Goal: Task Accomplishment & Management: Complete application form

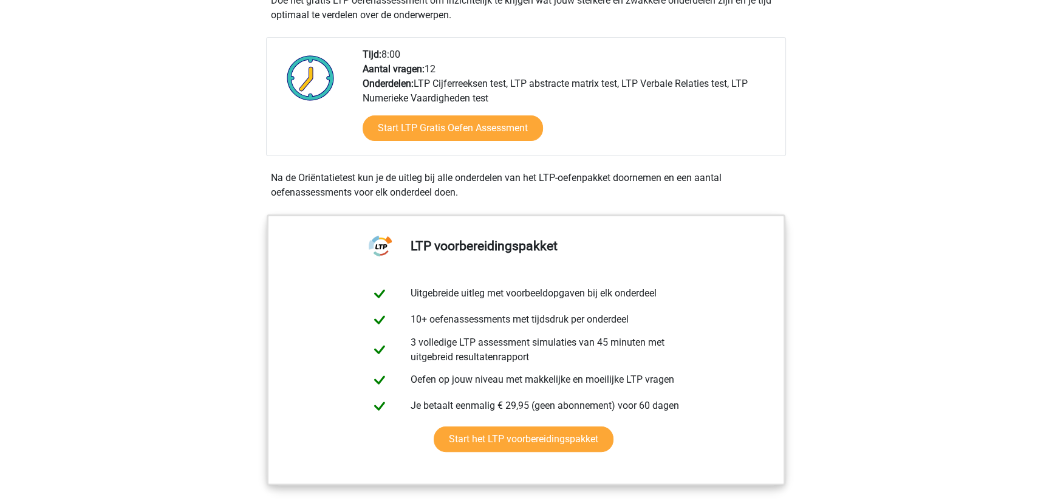
scroll to position [276, 0]
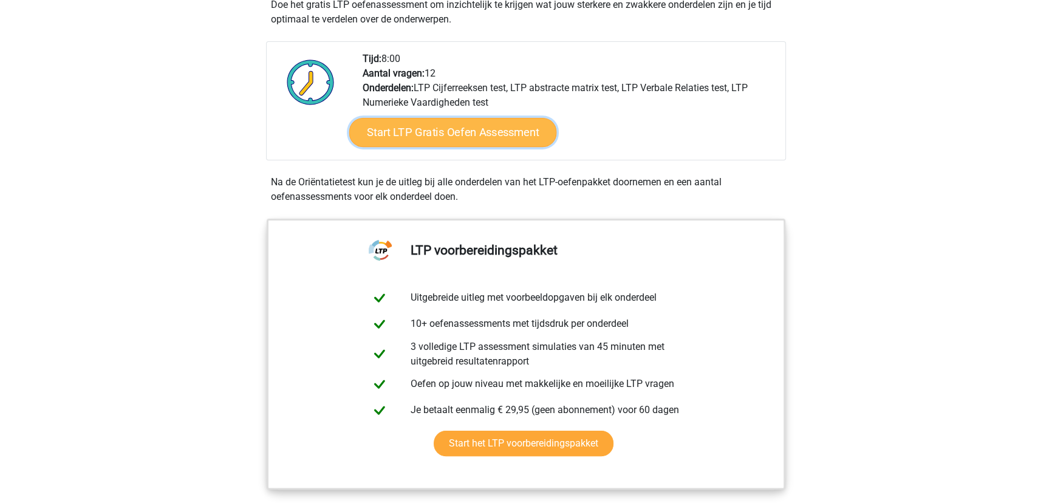
click at [450, 147] on link "Start LTP Gratis Oefen Assessment" at bounding box center [453, 132] width 208 height 29
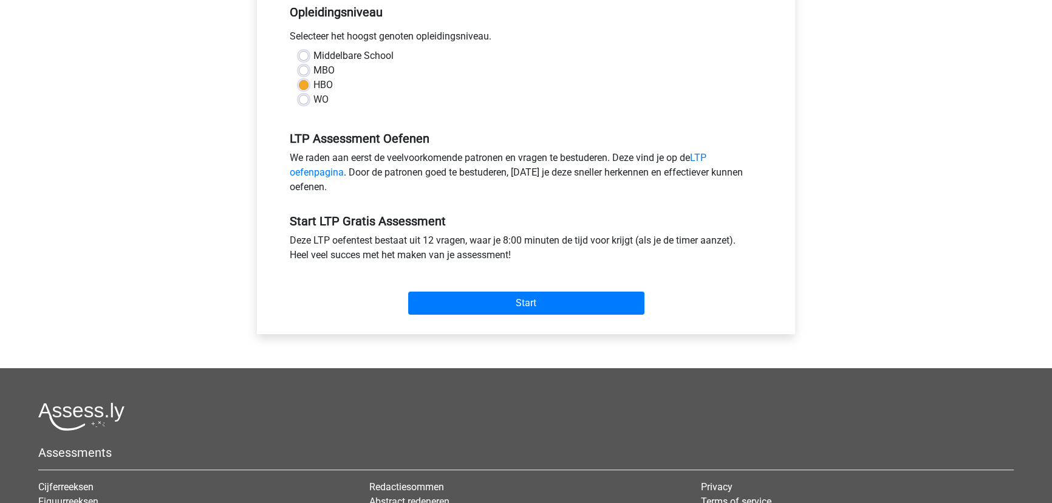
scroll to position [276, 0]
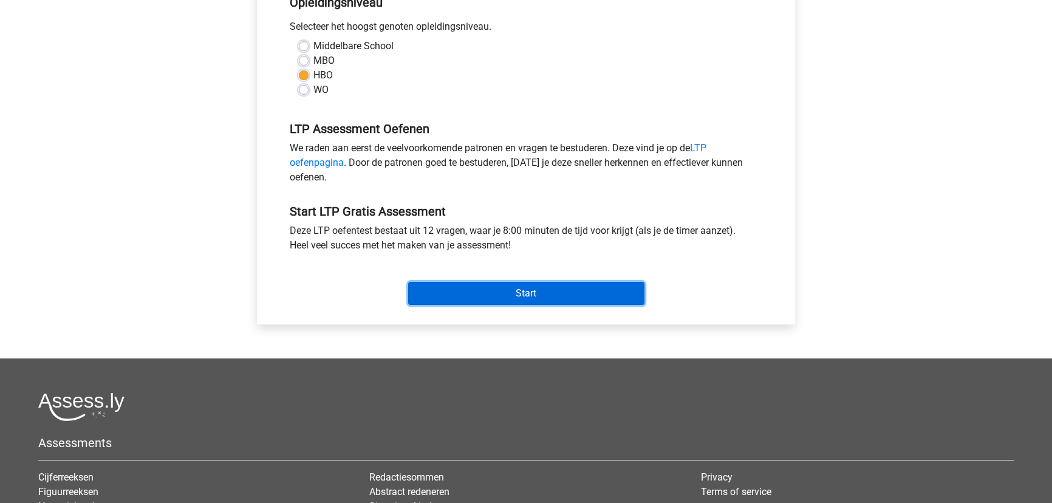
click at [450, 305] on input "Start" at bounding box center [526, 293] width 236 height 23
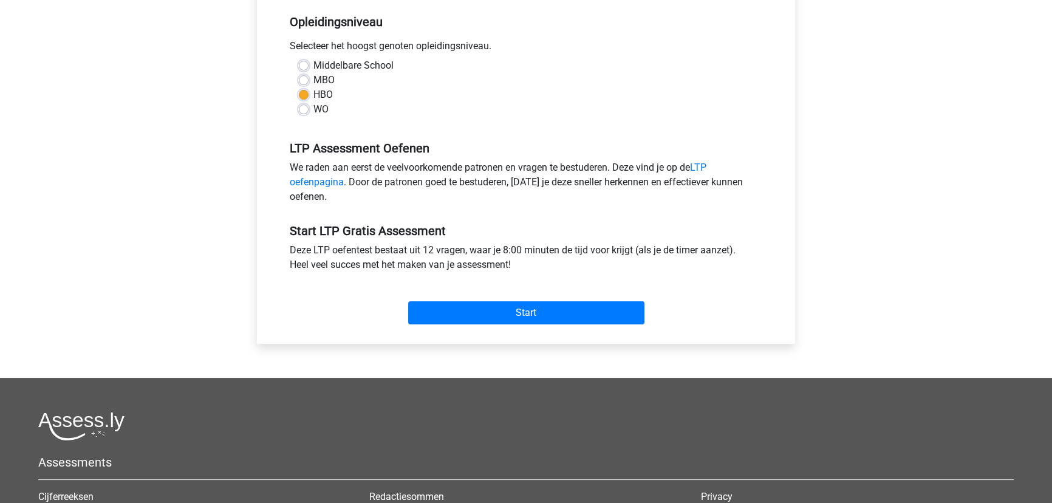
scroll to position [276, 0]
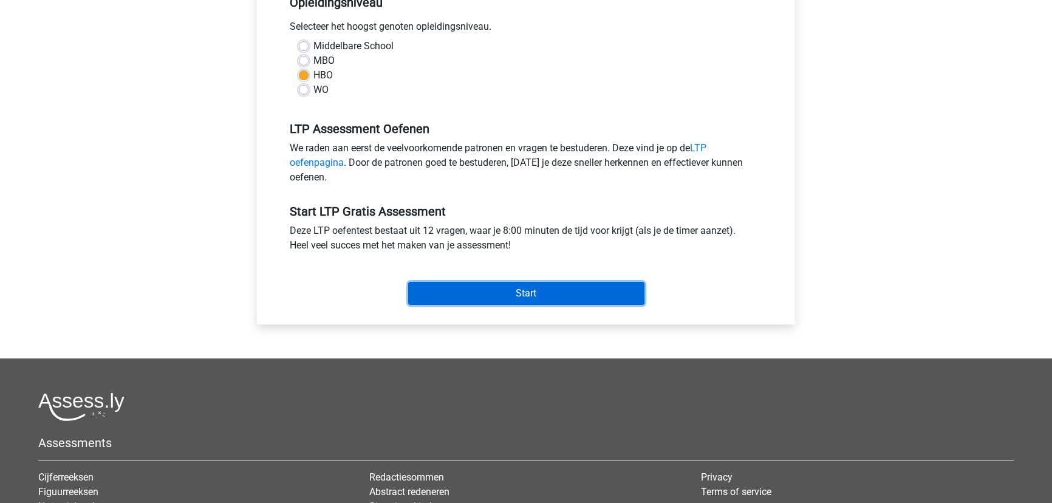
click at [535, 305] on input "Start" at bounding box center [526, 293] width 236 height 23
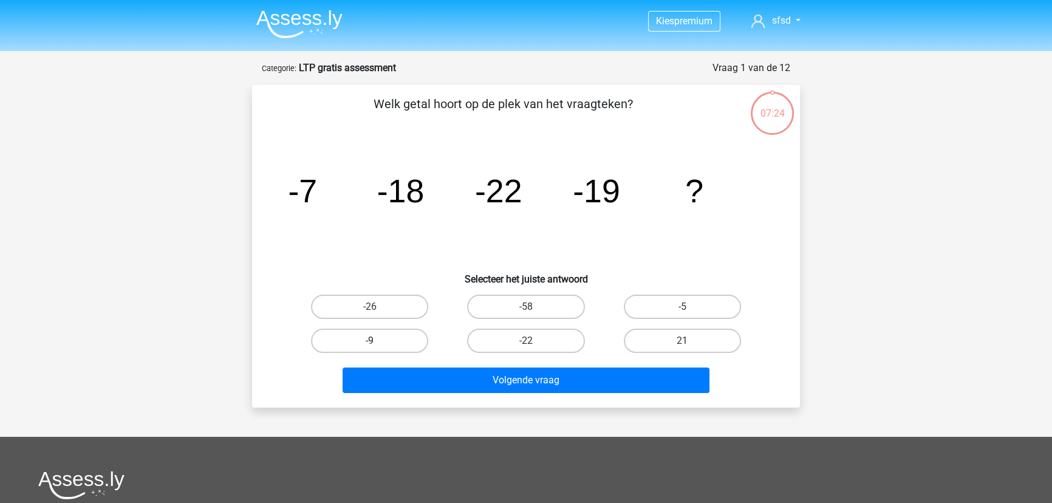
click at [365, 353] on label "-9" at bounding box center [369, 341] width 117 height 24
click at [370, 349] on input "-9" at bounding box center [374, 345] width 8 height 8
radio input "true"
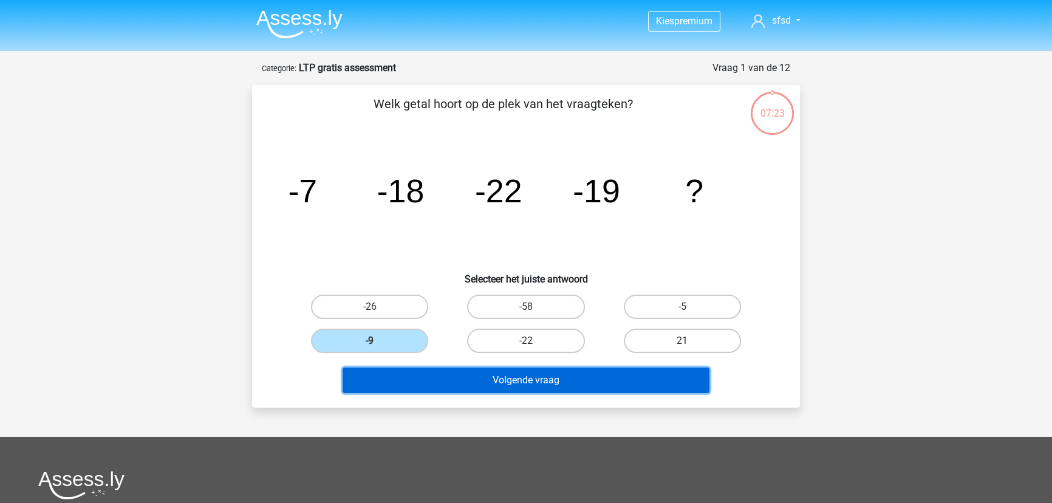
click at [479, 393] on button "Volgende vraag" at bounding box center [527, 381] width 368 height 26
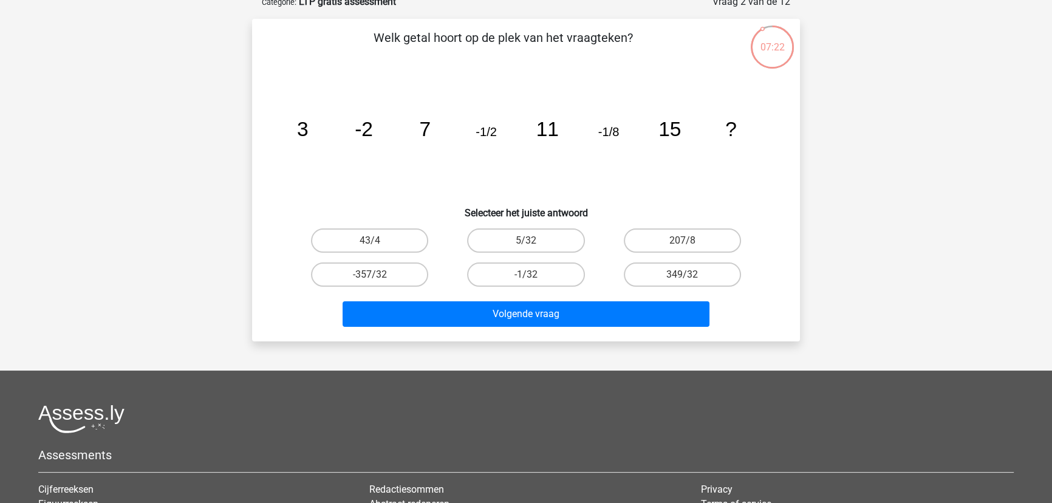
scroll to position [11, 0]
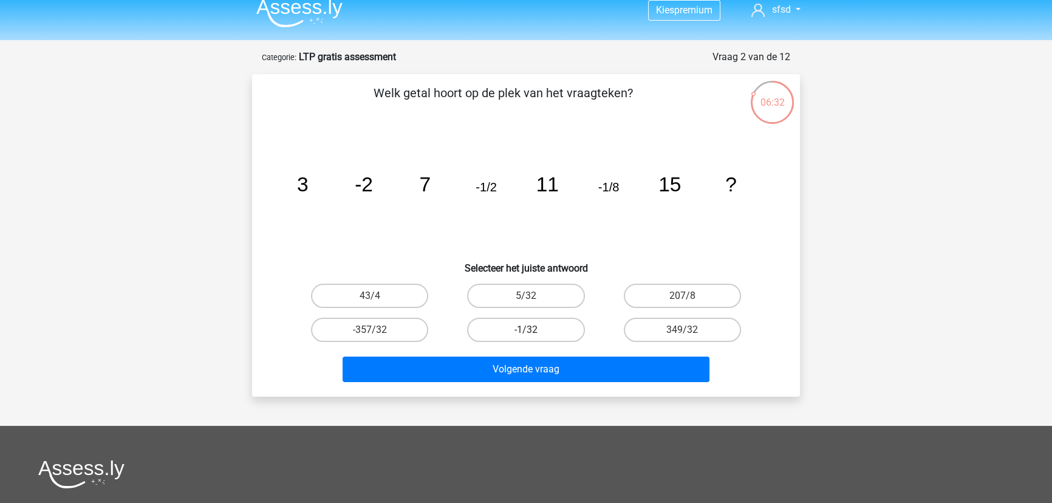
click at [546, 342] on label "-1/32" at bounding box center [525, 330] width 117 height 24
click at [534, 338] on input "-1/32" at bounding box center [530, 334] width 8 height 8
radio input "true"
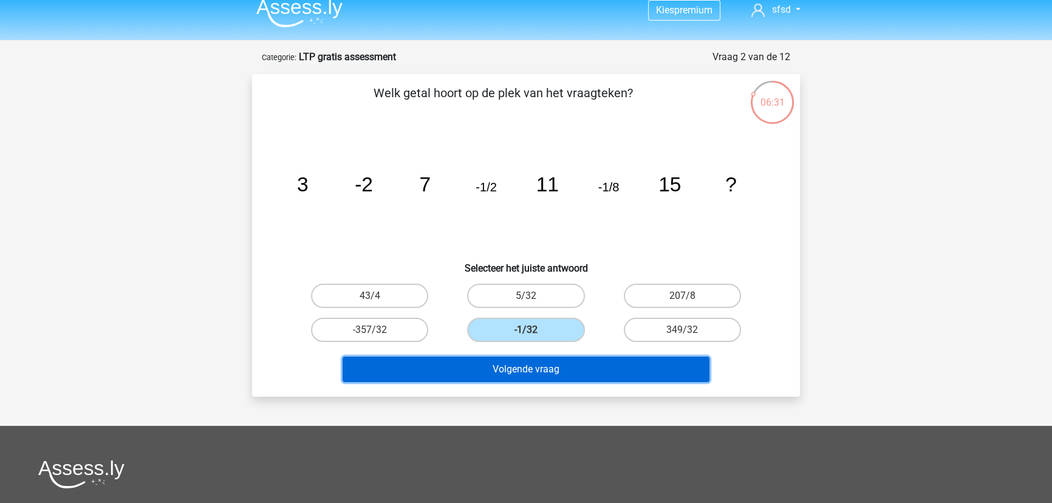
click at [564, 382] on button "Volgende vraag" at bounding box center [527, 370] width 368 height 26
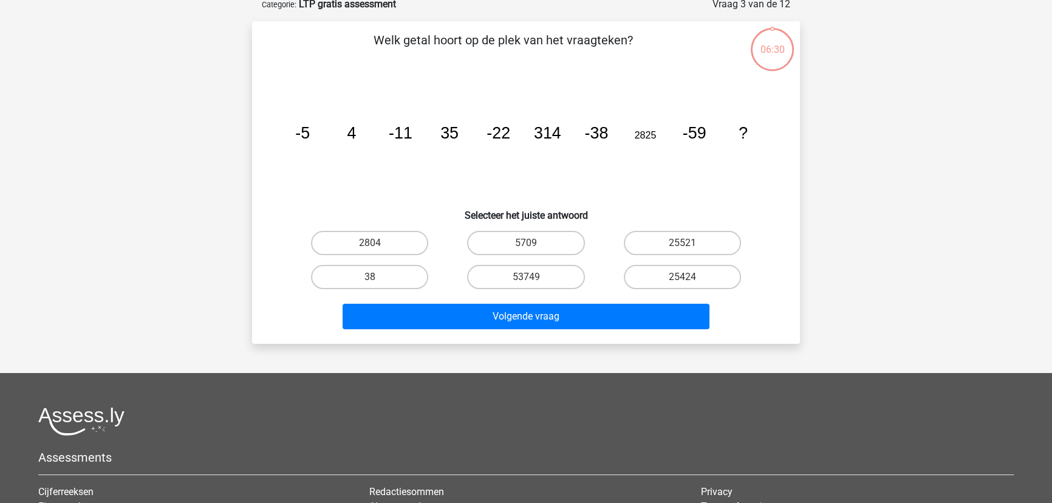
scroll to position [66, 0]
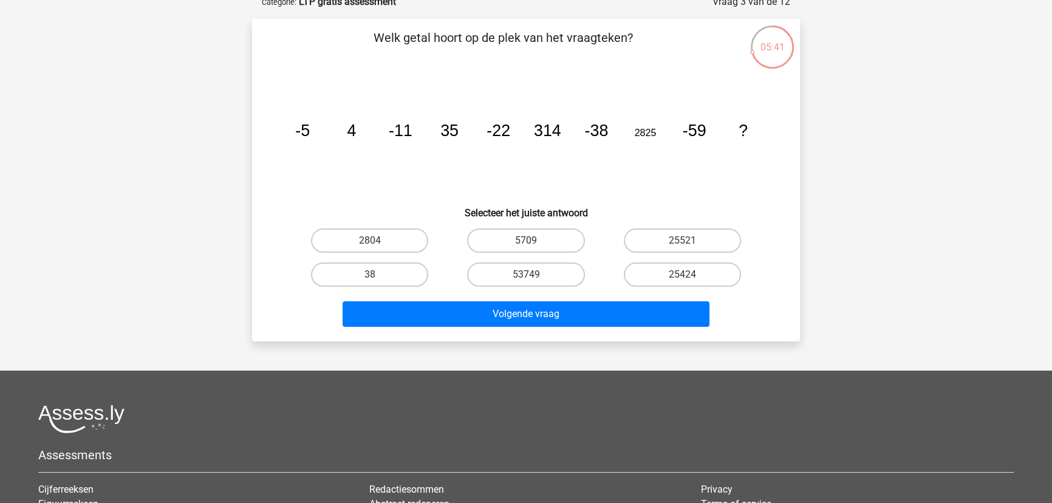
click at [682, 283] on input "25424" at bounding box center [686, 279] width 8 height 8
radio input "true"
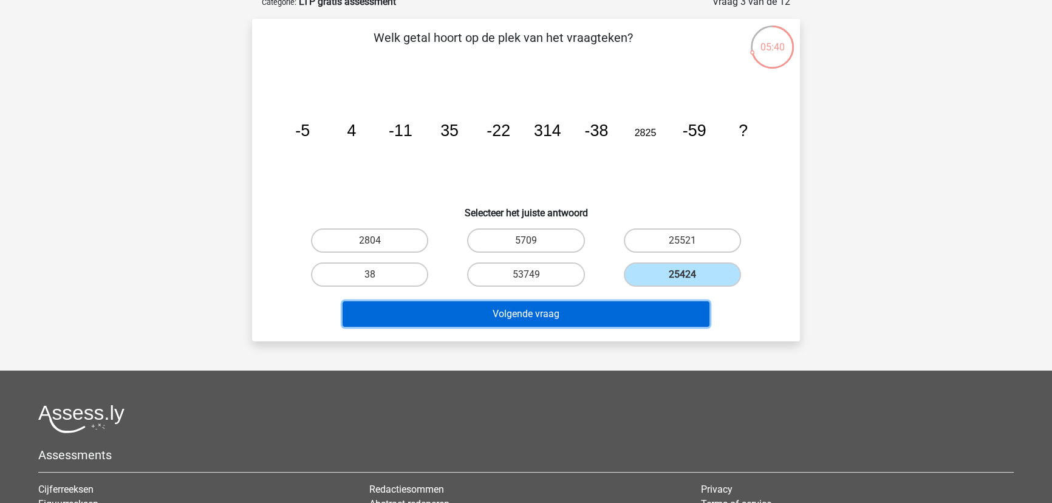
click at [538, 327] on button "Volgende vraag" at bounding box center [527, 314] width 368 height 26
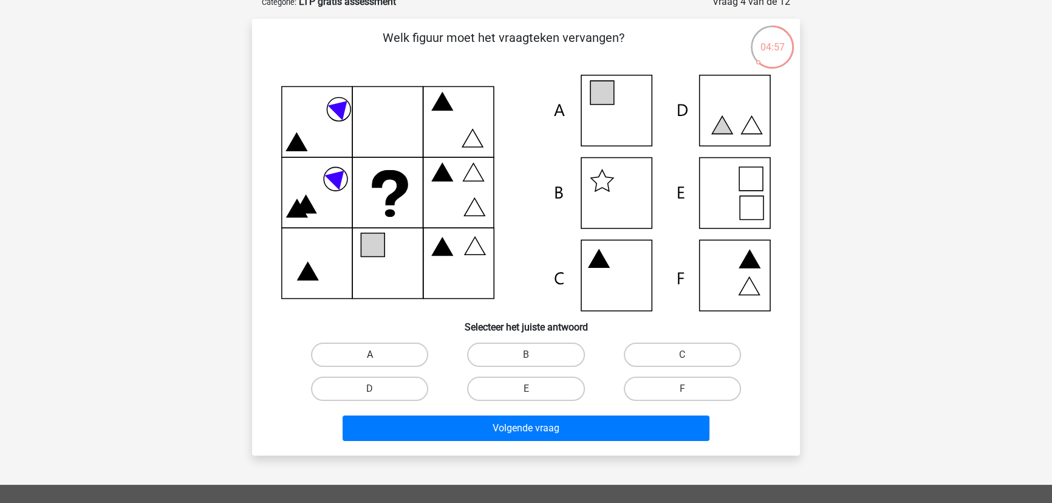
click at [401, 367] on label "A" at bounding box center [369, 355] width 117 height 24
click at [378, 363] on input "A" at bounding box center [374, 359] width 8 height 8
radio input "true"
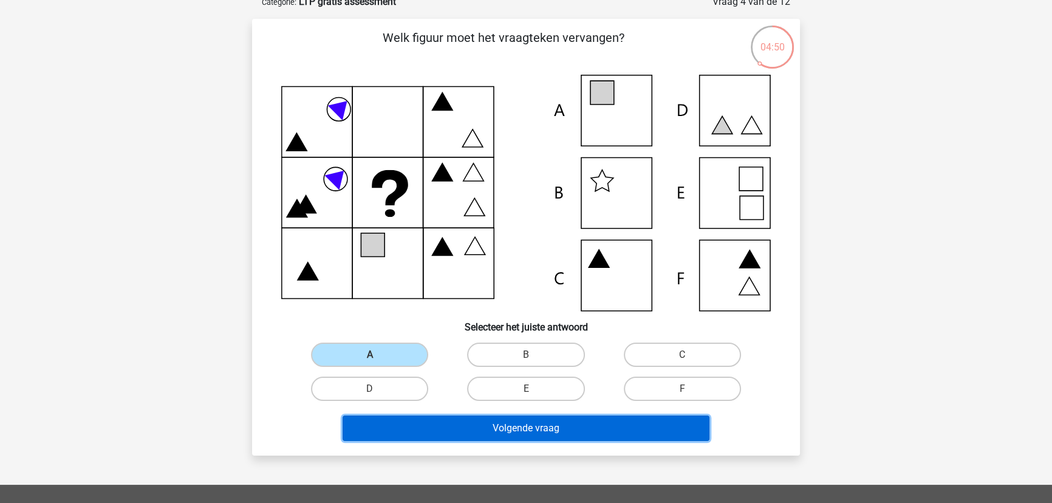
click at [523, 441] on button "Volgende vraag" at bounding box center [527, 429] width 368 height 26
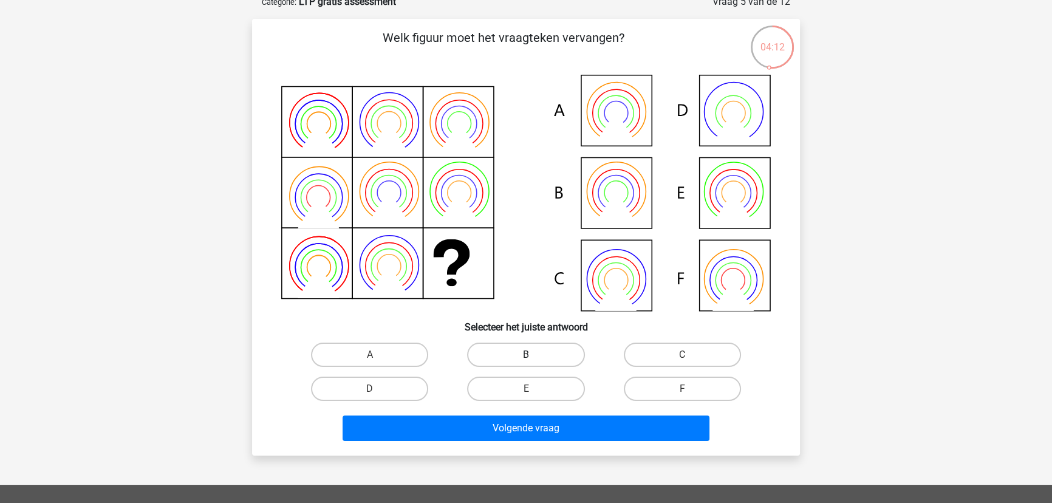
click at [516, 359] on label "B" at bounding box center [525, 355] width 117 height 24
click at [526, 359] on input "B" at bounding box center [530, 359] width 8 height 8
radio input "true"
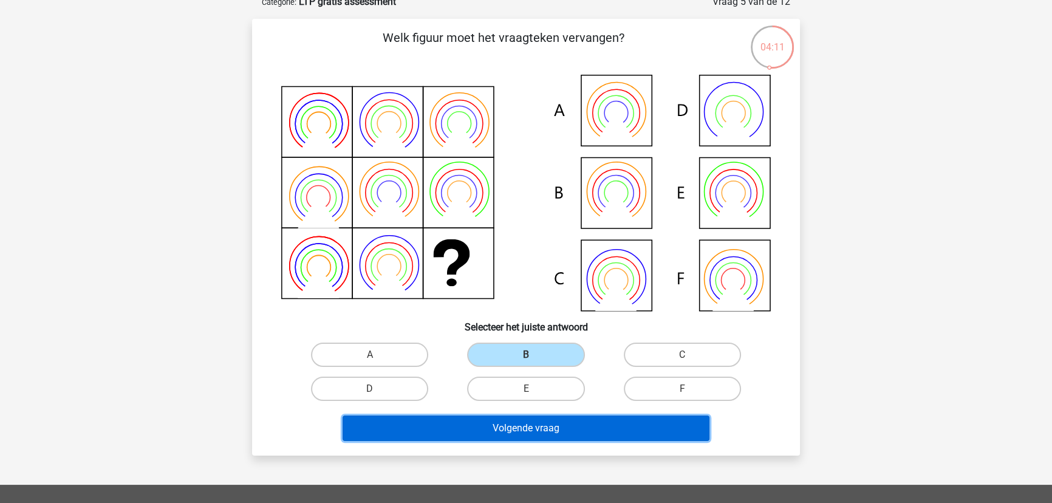
click at [565, 441] on button "Volgende vraag" at bounding box center [527, 429] width 368 height 26
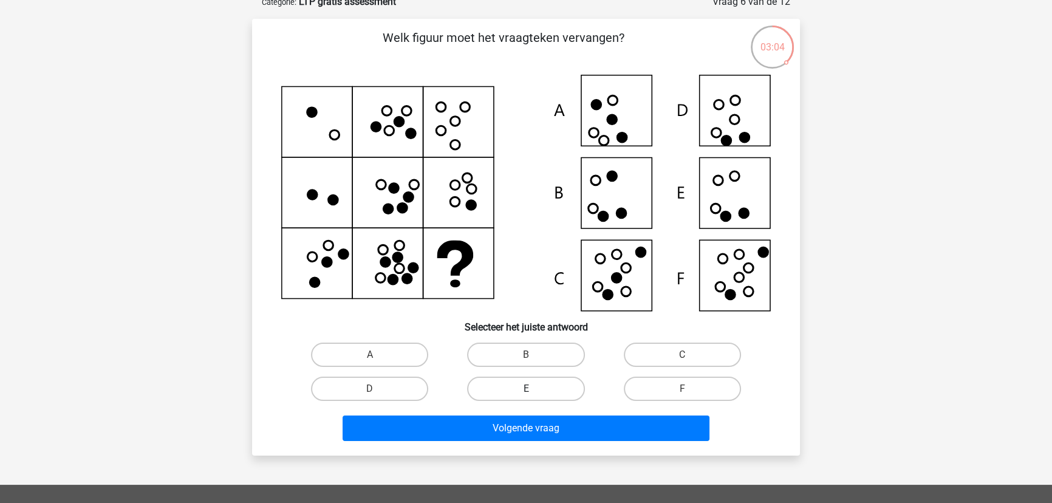
click at [520, 401] on label "E" at bounding box center [525, 389] width 117 height 24
click at [526, 397] on input "E" at bounding box center [530, 393] width 8 height 8
radio input "true"
click at [510, 367] on label "B" at bounding box center [525, 355] width 117 height 24
click at [526, 363] on input "B" at bounding box center [530, 359] width 8 height 8
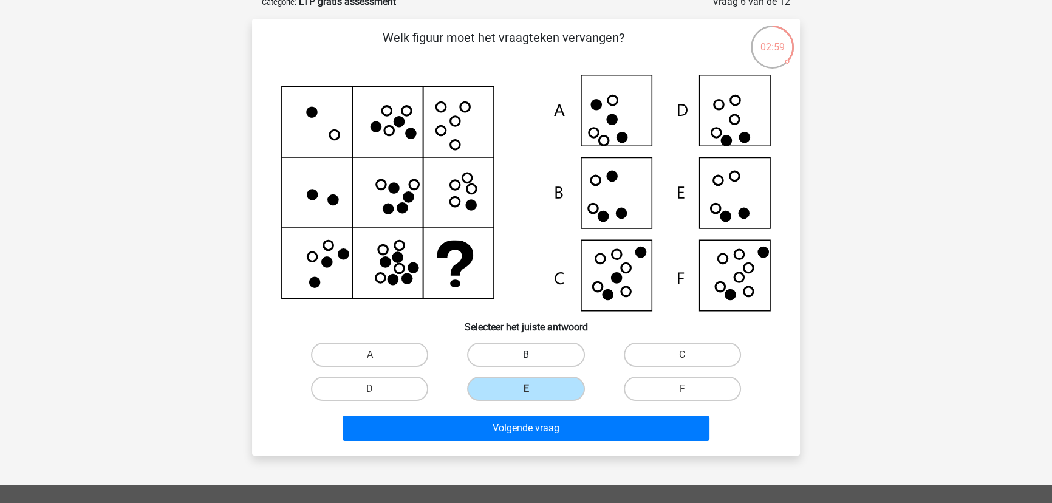
radio input "true"
click at [517, 441] on div "Volgende vraag" at bounding box center [526, 426] width 509 height 40
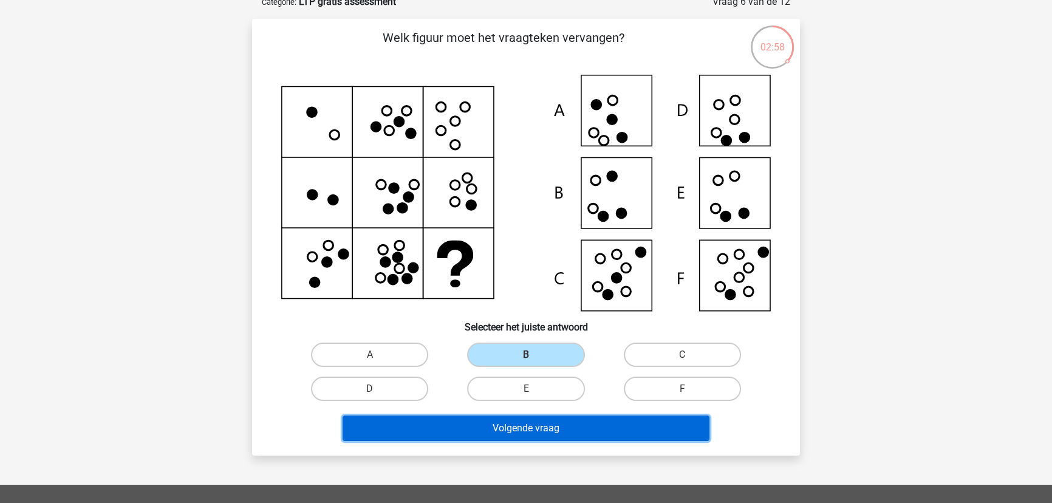
click at [519, 441] on button "Volgende vraag" at bounding box center [527, 429] width 368 height 26
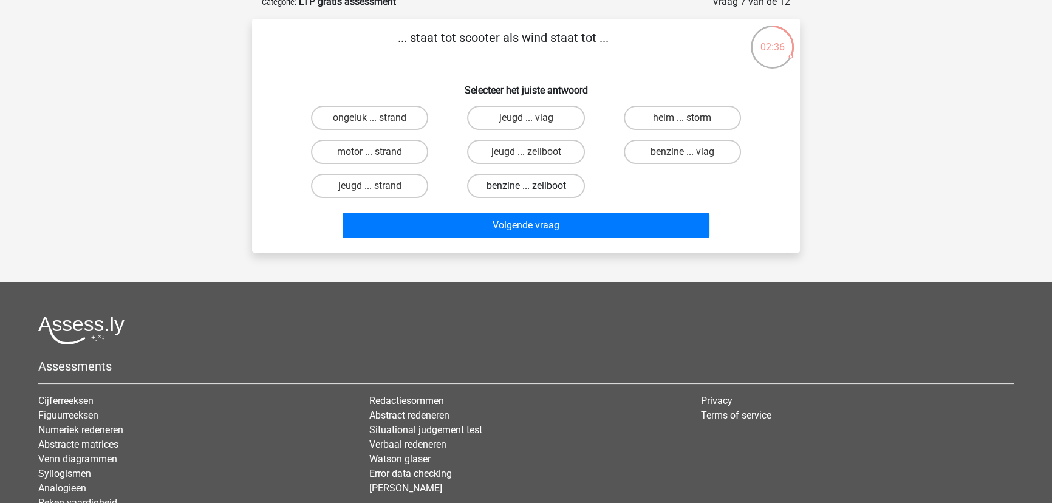
click at [538, 198] on label "benzine ... zeilboot" at bounding box center [525, 186] width 117 height 24
click at [534, 194] on input "benzine ... zeilboot" at bounding box center [530, 190] width 8 height 8
radio input "true"
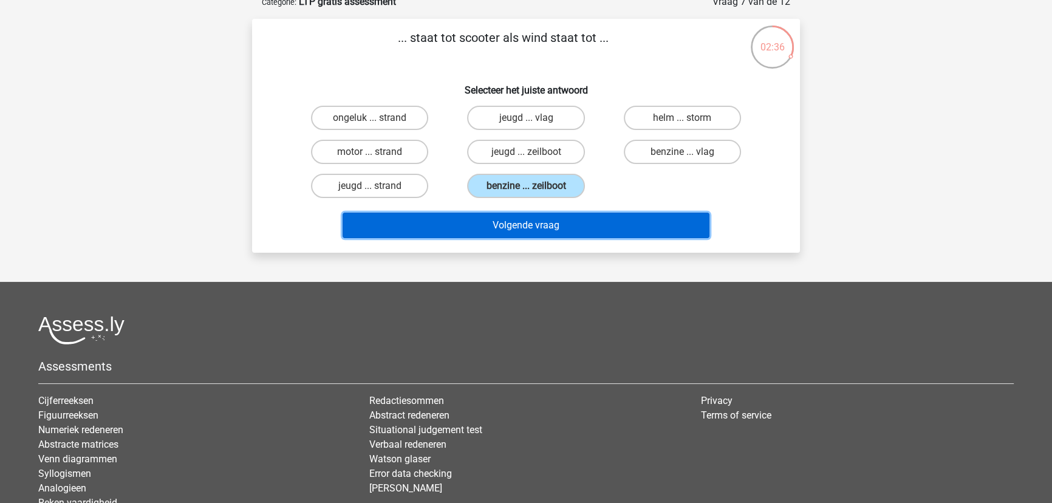
click at [538, 238] on button "Volgende vraag" at bounding box center [527, 226] width 368 height 26
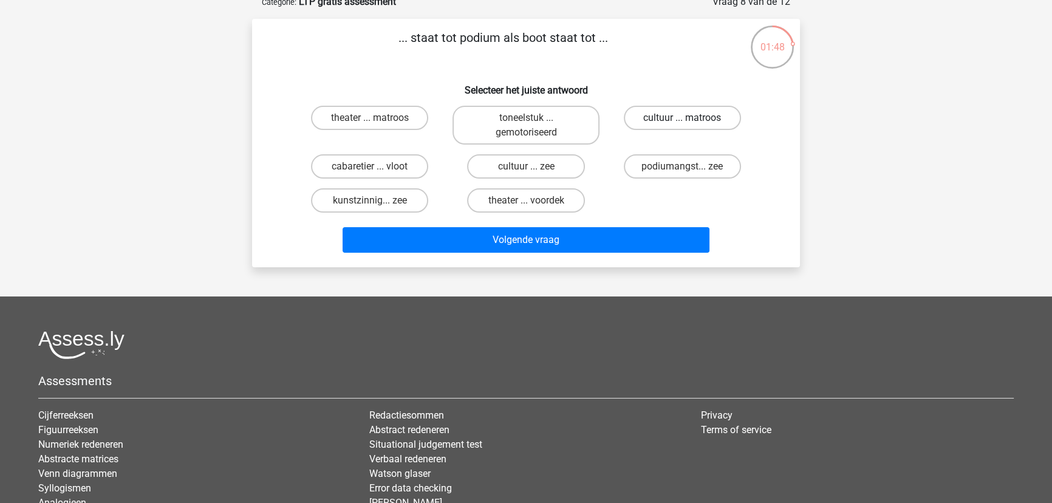
click at [679, 130] on label "cultuur ... matroos" at bounding box center [682, 118] width 117 height 24
click at [682, 126] on input "cultuur ... matroos" at bounding box center [686, 122] width 8 height 8
radio input "true"
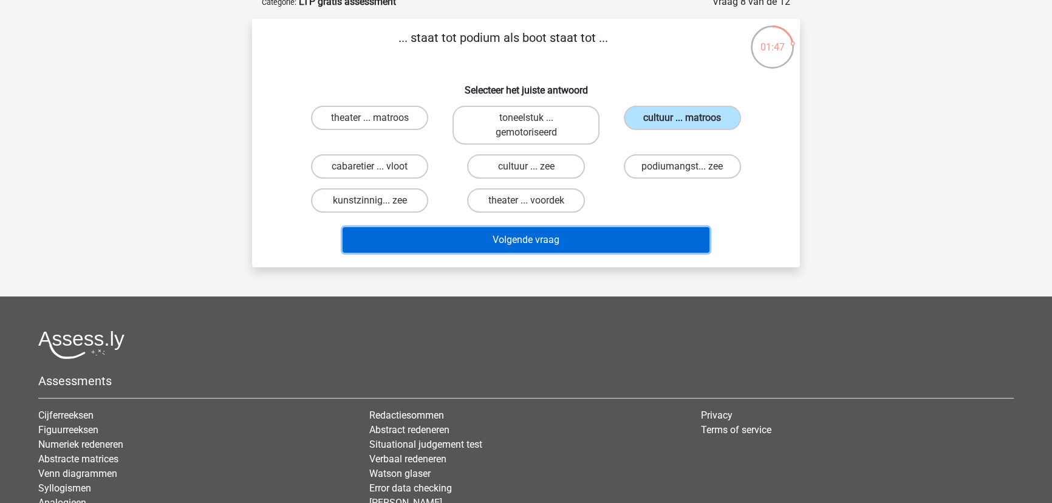
click at [525, 253] on button "Volgende vraag" at bounding box center [527, 240] width 368 height 26
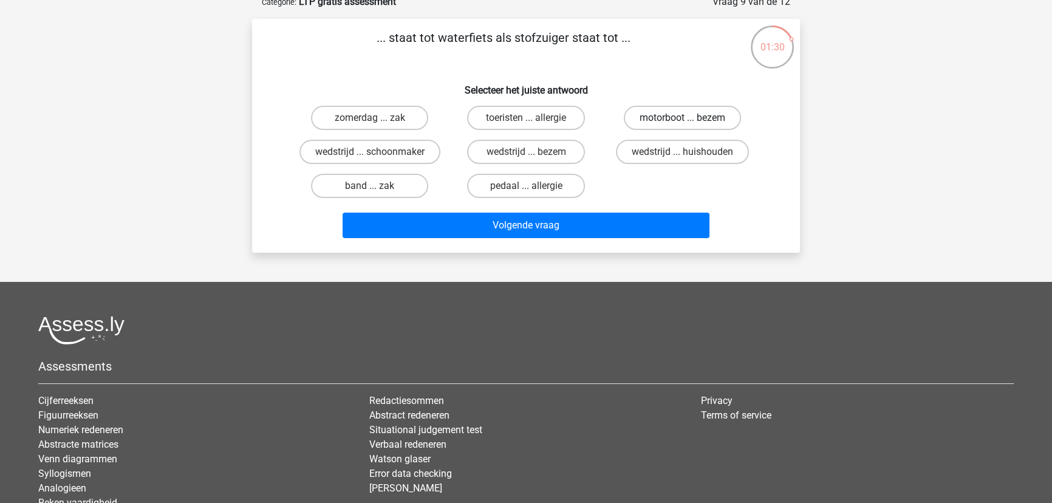
click at [682, 130] on label "motorboot ... bezem" at bounding box center [682, 118] width 117 height 24
click at [682, 126] on input "motorboot ... bezem" at bounding box center [686, 122] width 8 height 8
radio input "true"
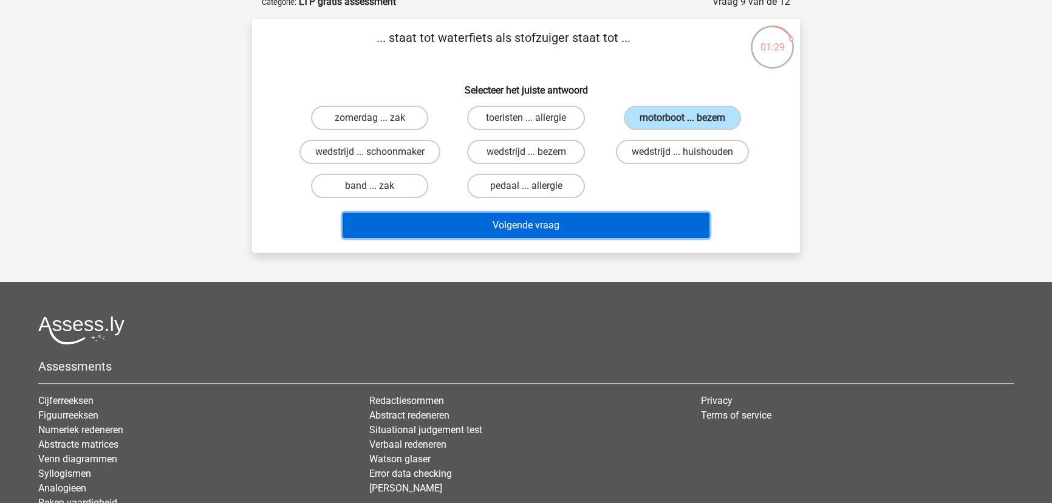
click at [526, 238] on button "Volgende vraag" at bounding box center [527, 226] width 368 height 26
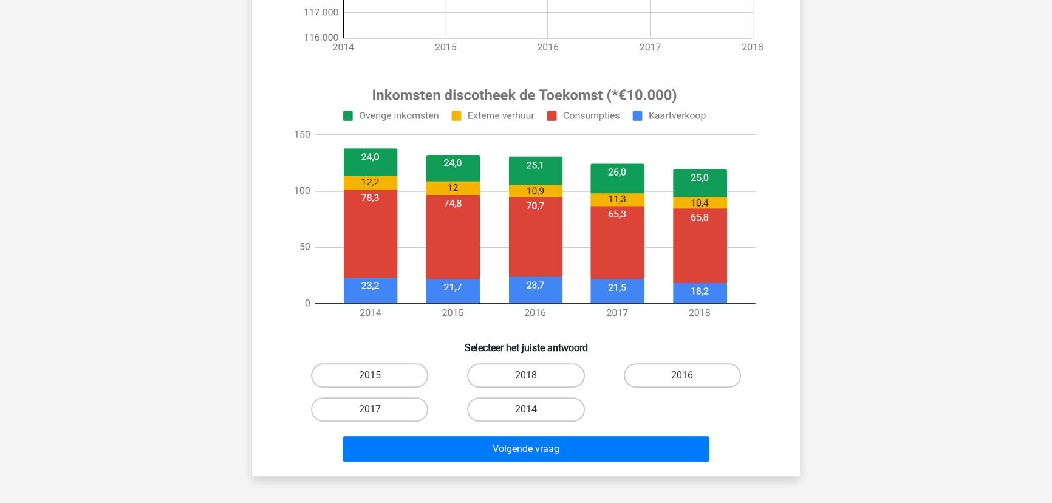
scroll to position [386, 0]
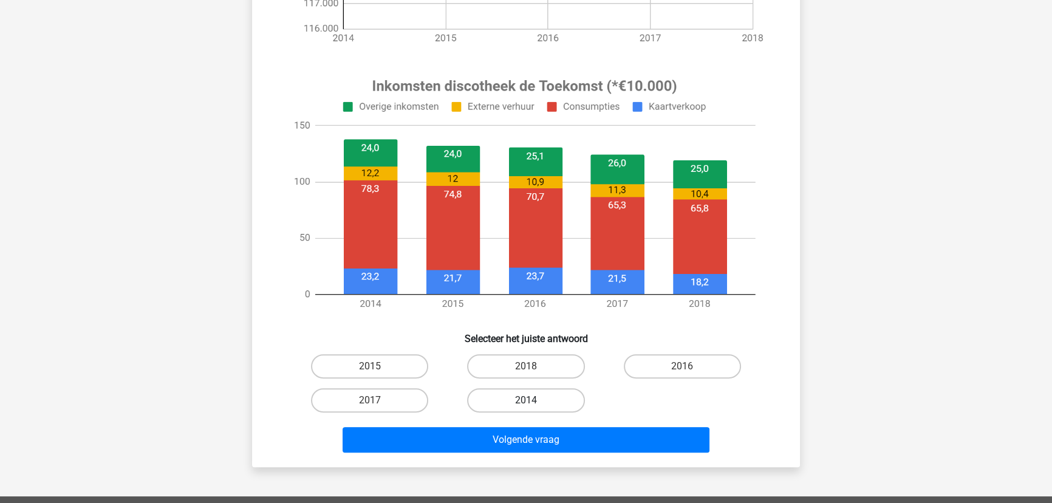
click at [524, 413] on label "2014" at bounding box center [525, 400] width 117 height 24
click at [526, 408] on input "2014" at bounding box center [530, 404] width 8 height 8
radio input "true"
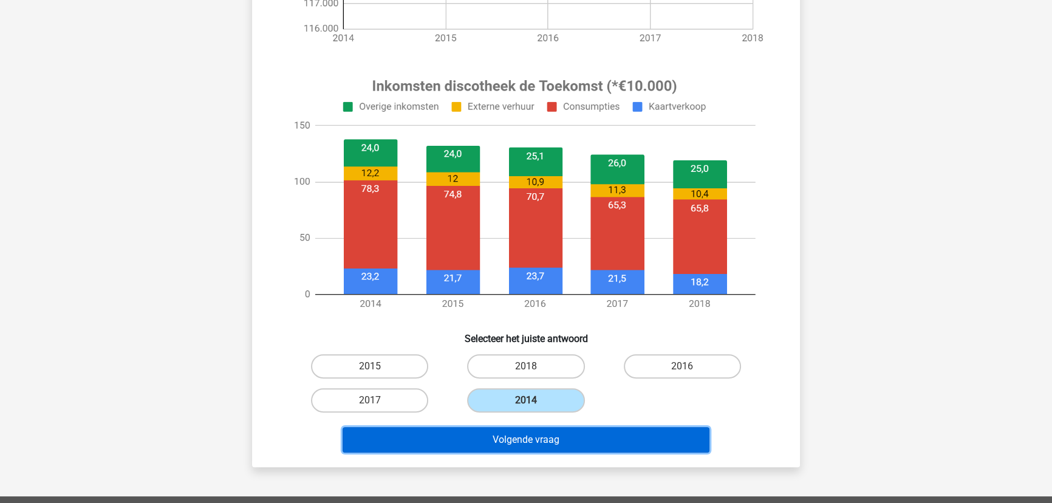
click at [513, 453] on button "Volgende vraag" at bounding box center [527, 440] width 368 height 26
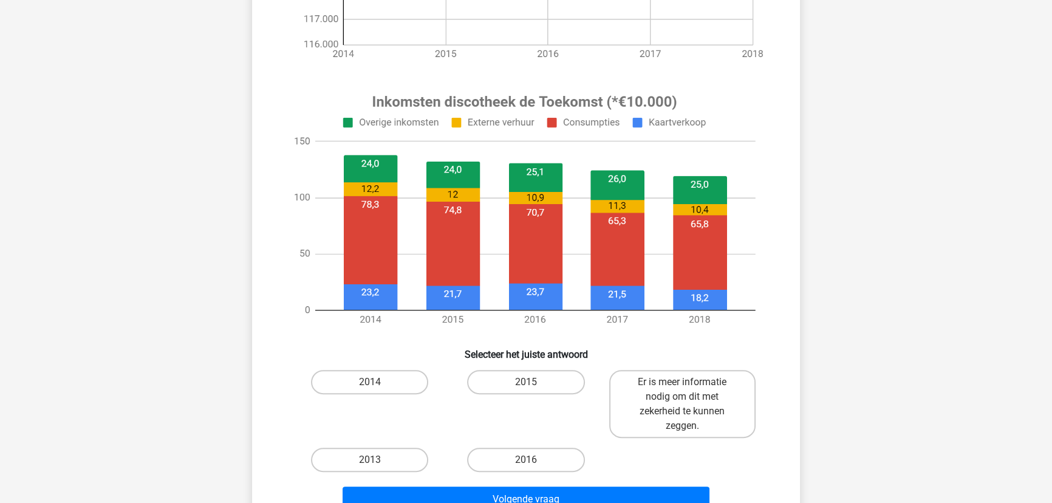
scroll to position [397, 0]
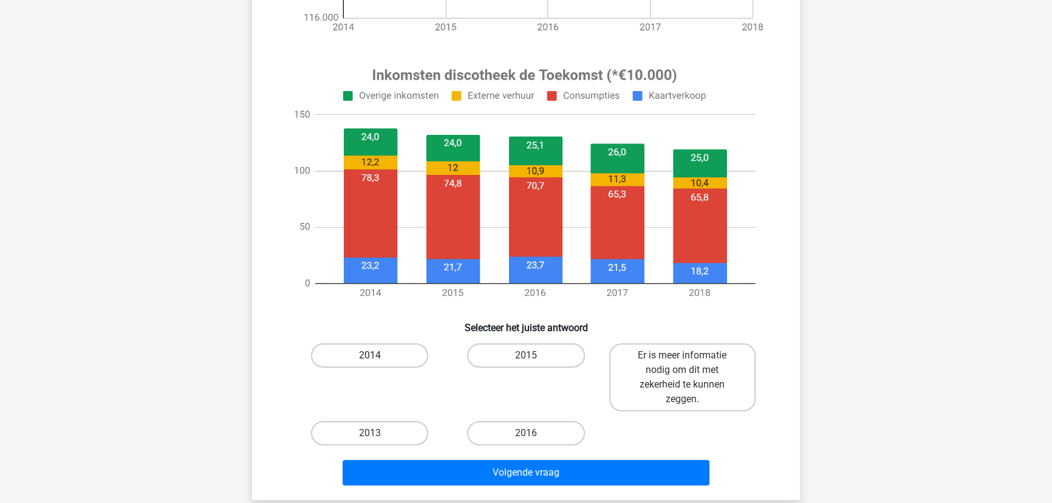
click at [375, 368] on label "2014" at bounding box center [369, 355] width 117 height 24
click at [375, 363] on input "2014" at bounding box center [374, 359] width 8 height 8
radio input "true"
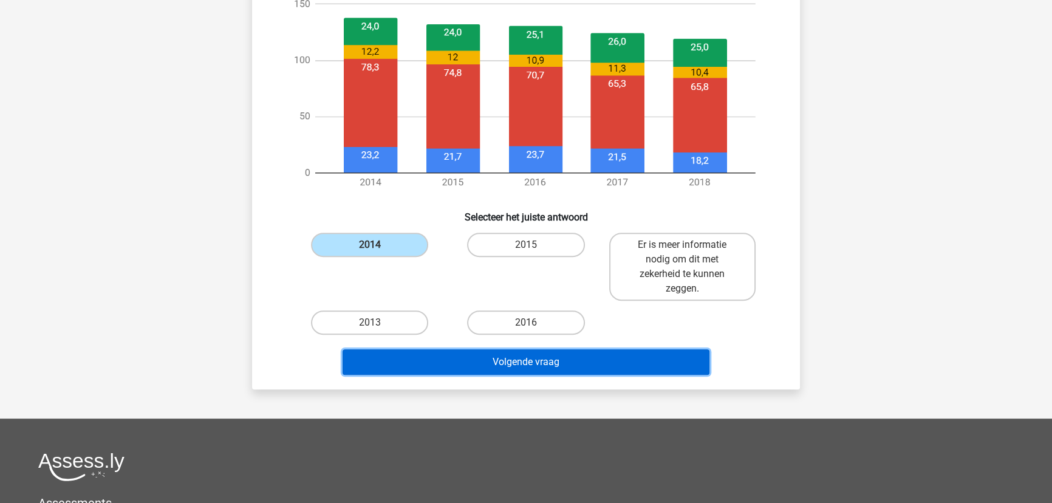
click at [509, 375] on button "Volgende vraag" at bounding box center [527, 362] width 368 height 26
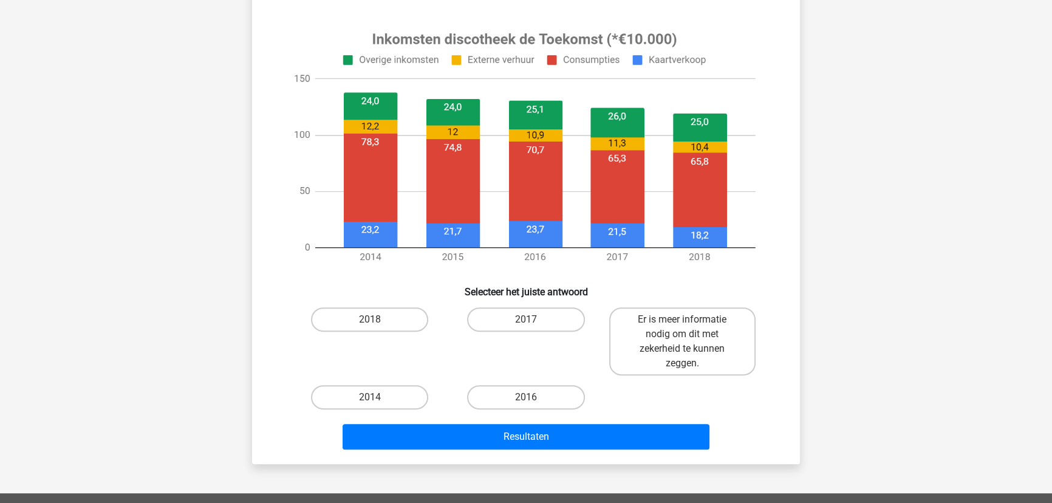
scroll to position [453, 0]
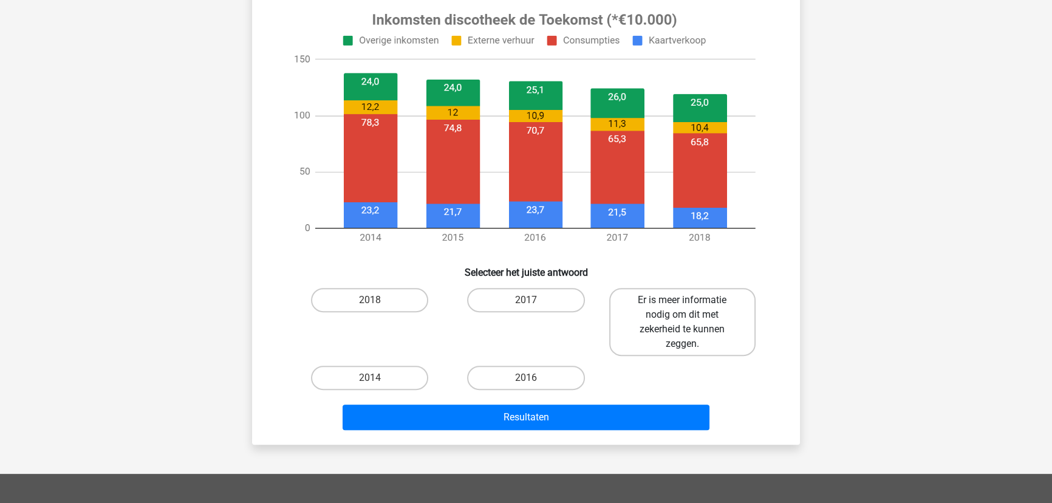
click at [680, 356] on label "Er is meer informatie nodig om dit met zekerheid te kunnen zeggen." at bounding box center [682, 322] width 146 height 68
click at [682, 308] on input "Er is meer informatie nodig om dit met zekerheid te kunnen zeggen." at bounding box center [686, 304] width 8 height 8
radio input "true"
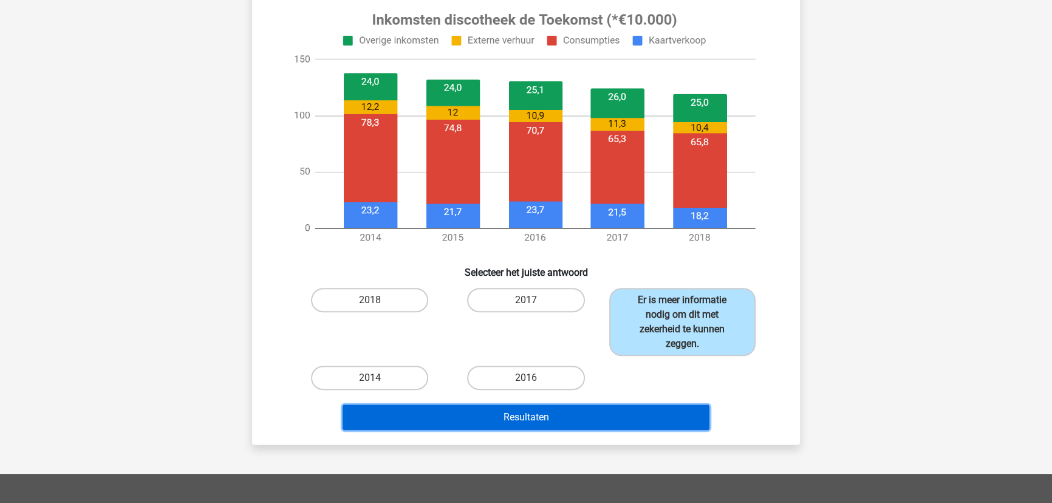
click at [522, 430] on button "Resultaten" at bounding box center [527, 418] width 368 height 26
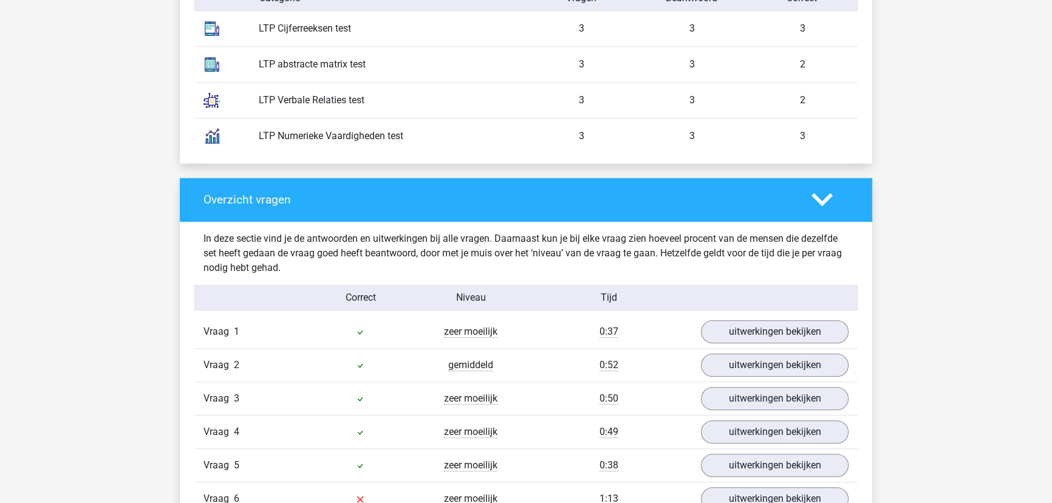
scroll to position [1105, 0]
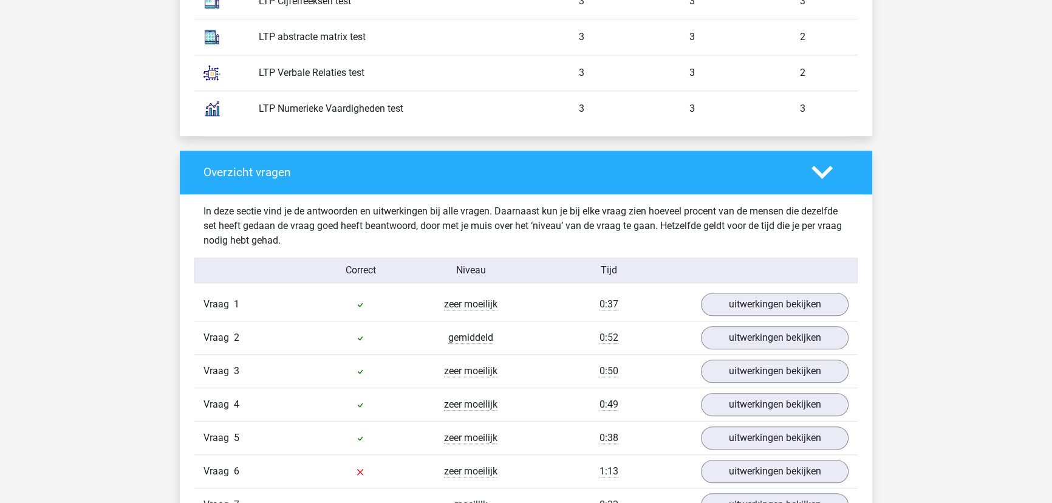
click at [266, 44] on div "LTP abstracte matrix test" at bounding box center [388, 37] width 276 height 15
drag, startPoint x: 288, startPoint y: 251, endPoint x: 308, endPoint y: 248, distance: 20.3
click at [289, 44] on div "LTP abstracte matrix test" at bounding box center [388, 37] width 276 height 15
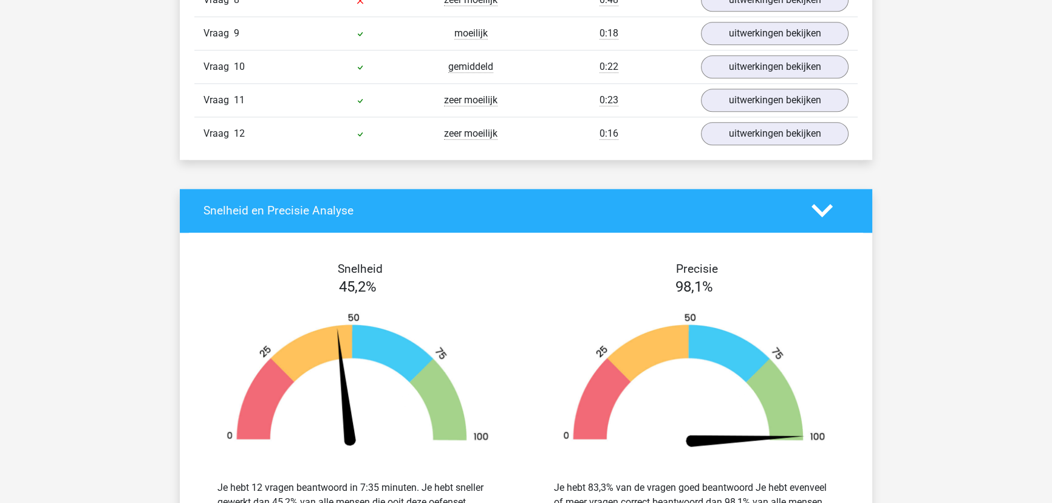
scroll to position [1657, 0]
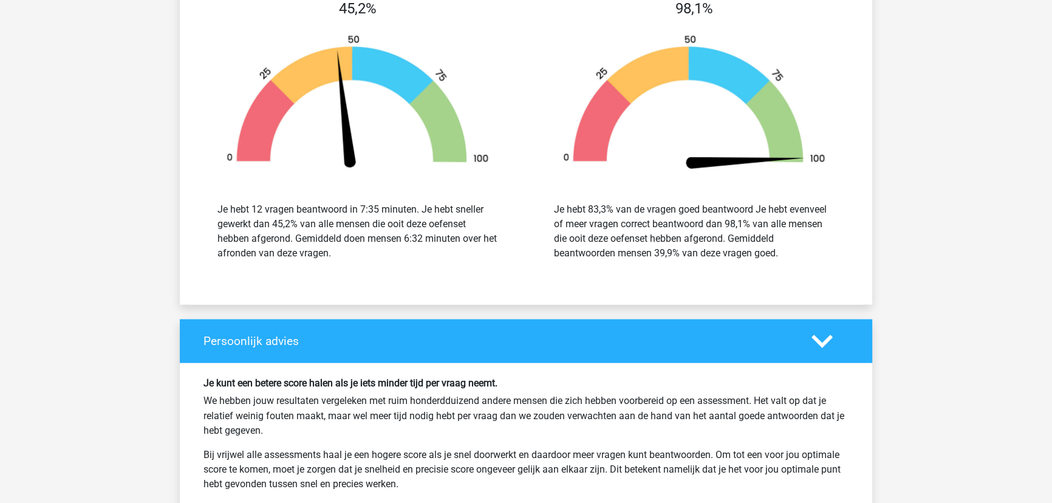
scroll to position [2485, 0]
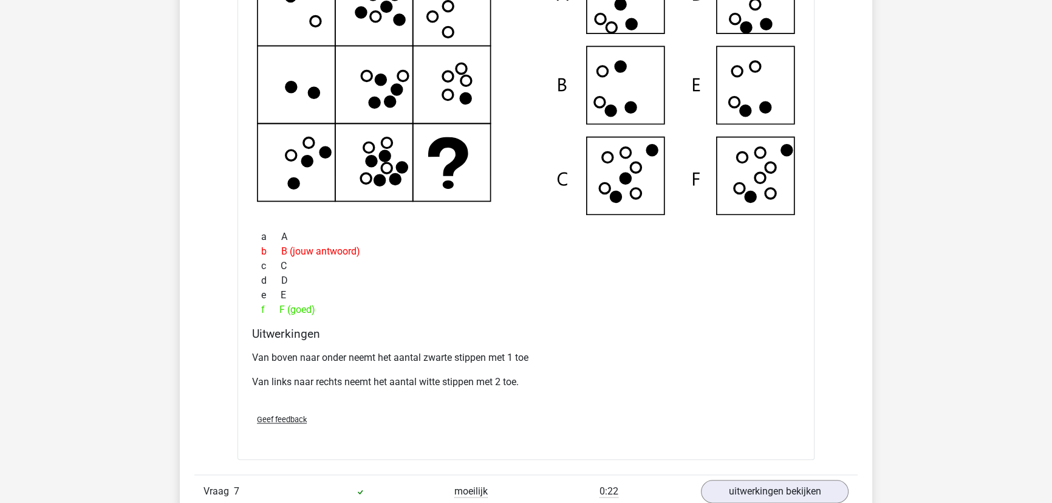
scroll to position [1602, 0]
